Goal: Check status

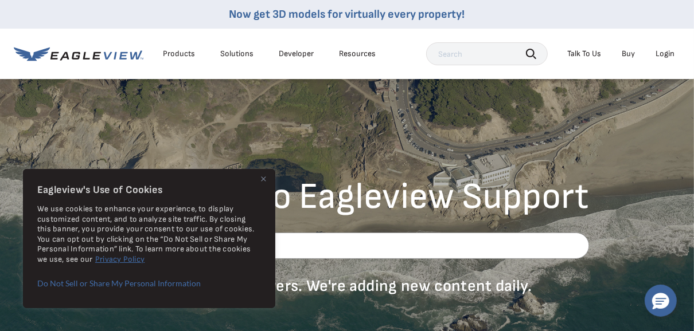
click at [264, 181] on img "Close" at bounding box center [263, 179] width 5 height 5
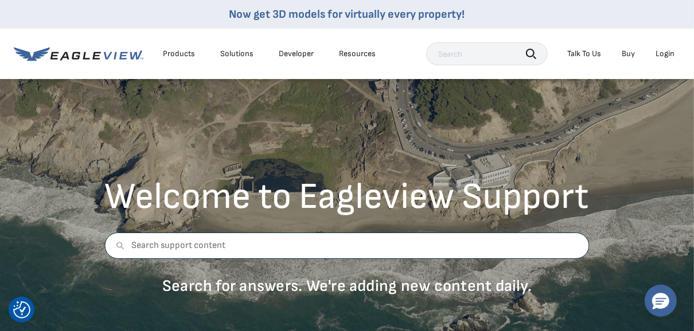
click at [232, 247] on input "text" at bounding box center [347, 246] width 484 height 26
paste input "67575374"
type input "67575374"
click at [454, 54] on input "text" at bounding box center [487, 53] width 122 height 23
paste input "67575374"
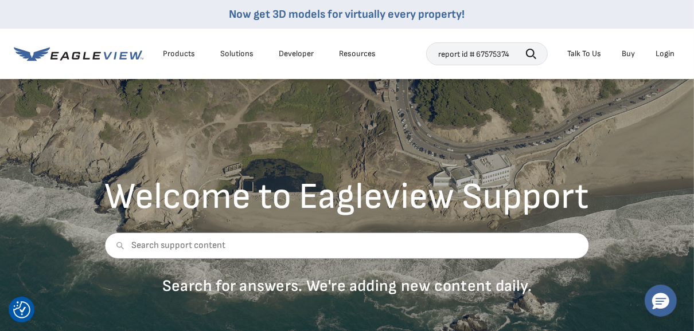
type input "report id # 67575374"
